Goal: Transaction & Acquisition: Obtain resource

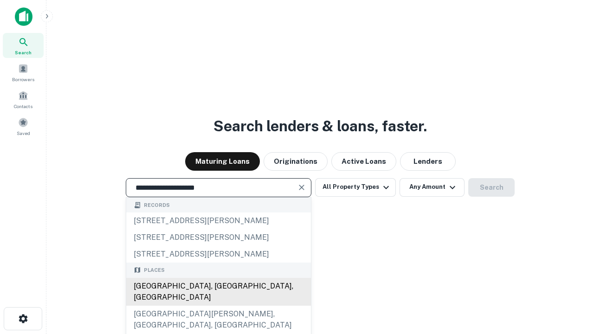
click at [218, 306] on div "[GEOGRAPHIC_DATA], [GEOGRAPHIC_DATA], [GEOGRAPHIC_DATA]" at bounding box center [218, 292] width 185 height 28
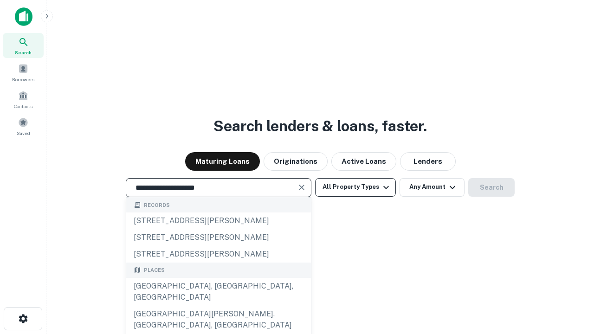
type input "**********"
click at [355, 187] on button "All Property Types" at bounding box center [355, 187] width 81 height 19
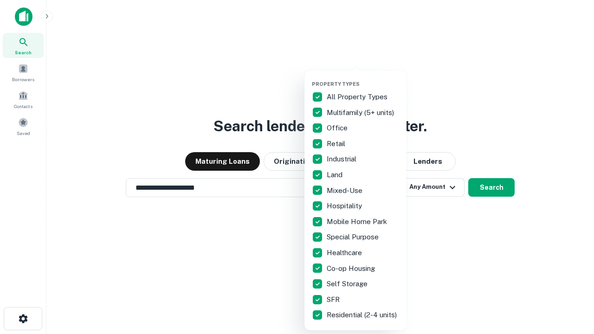
click at [363, 78] on button "button" at bounding box center [363, 78] width 102 height 0
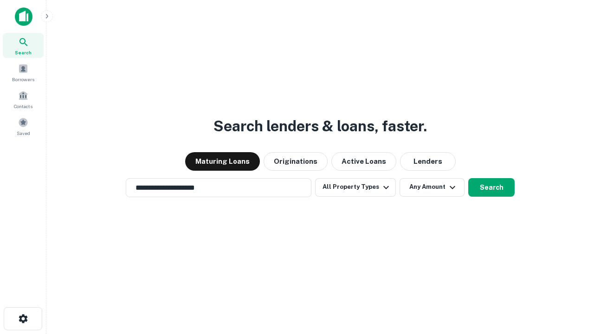
scroll to position [14, 0]
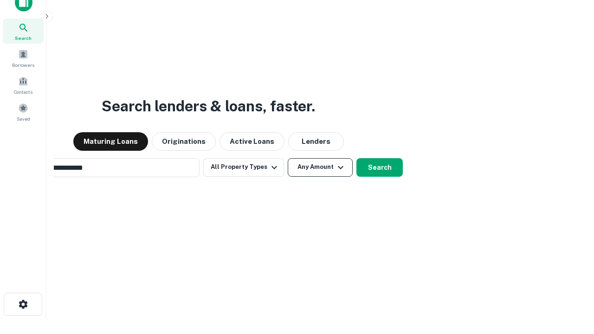
click at [288, 158] on button "Any Amount" at bounding box center [320, 167] width 65 height 19
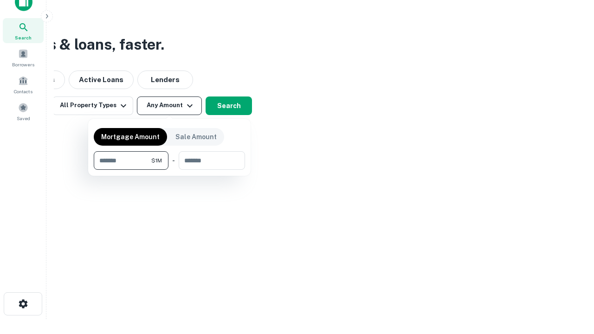
type input "*******"
click at [169, 170] on button "button" at bounding box center [169, 170] width 151 height 0
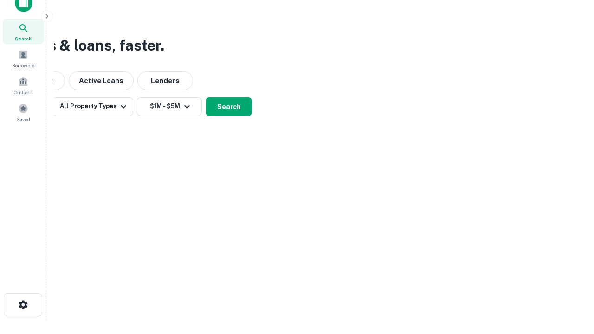
scroll to position [6, 171]
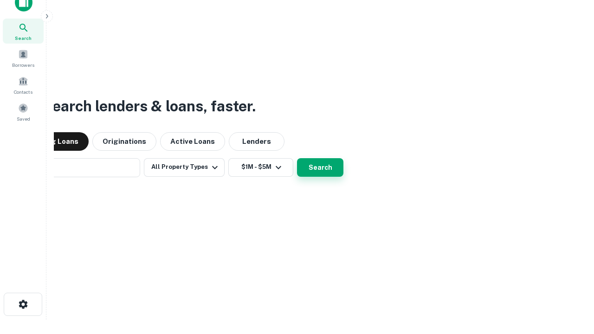
click at [297, 158] on button "Search" at bounding box center [320, 167] width 46 height 19
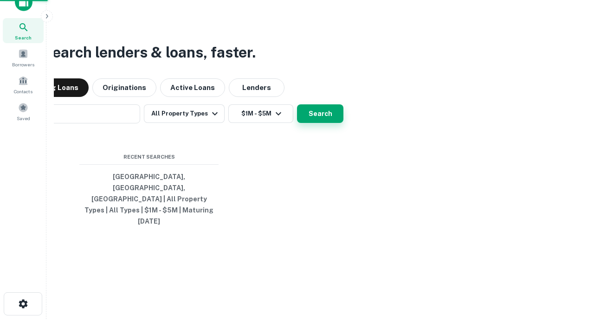
scroll to position [25, 263]
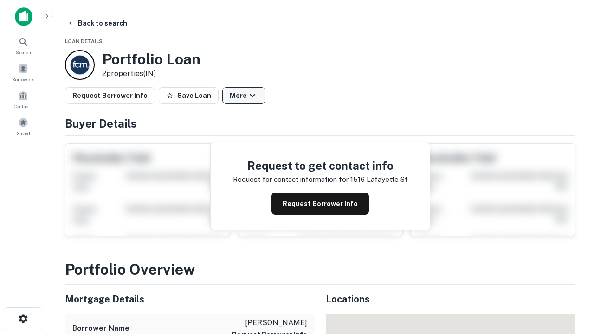
click at [243, 96] on button "More" at bounding box center [243, 95] width 43 height 17
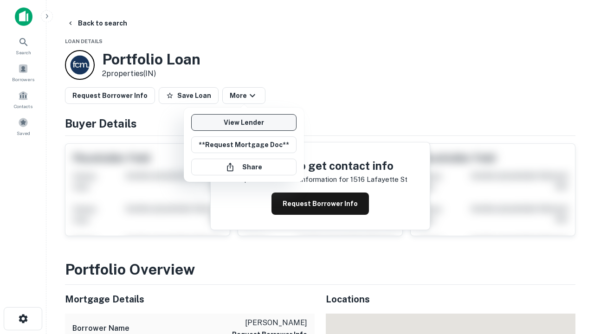
click at [243, 122] on link "View Lender" at bounding box center [243, 122] width 105 height 17
